Goal: Task Accomplishment & Management: Manage account settings

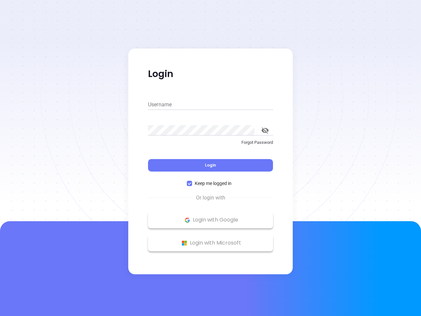
click at [211, 158] on div "Login" at bounding box center [210, 161] width 125 height 20
click at [211, 105] on input "Username" at bounding box center [210, 104] width 125 height 11
click at [265, 130] on icon "toggle password visibility" at bounding box center [265, 130] width 7 height 6
click at [211, 165] on span "Login" at bounding box center [210, 165] width 11 height 6
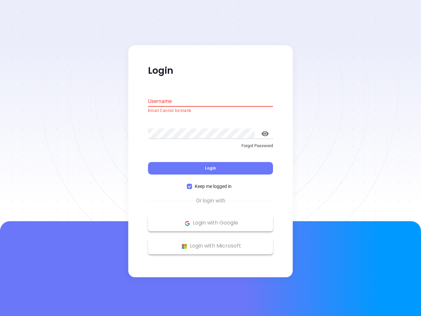
click at [211, 183] on span "Keep me logged in" at bounding box center [213, 186] width 42 height 7
click at [192, 184] on input "Keep me logged in" at bounding box center [189, 186] width 5 height 5
checkbox input "false"
click at [211, 220] on p "Login with Google" at bounding box center [210, 223] width 118 height 10
click at [211, 243] on p "Login with Microsoft" at bounding box center [210, 246] width 118 height 10
